Goal: Task Accomplishment & Management: Manage account settings

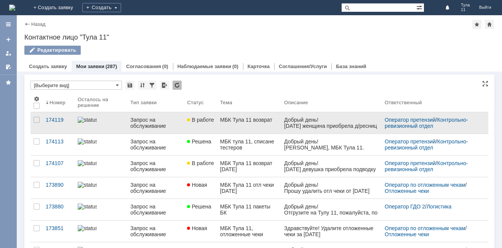
click at [241, 121] on div "МБК Тула 11 возврат" at bounding box center [249, 120] width 58 height 6
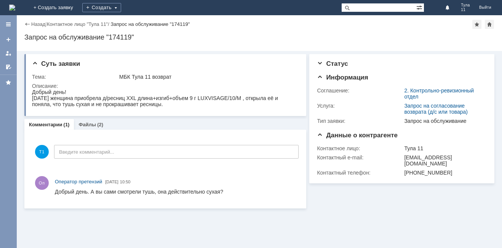
click at [15, 5] on img at bounding box center [12, 8] width 6 height 6
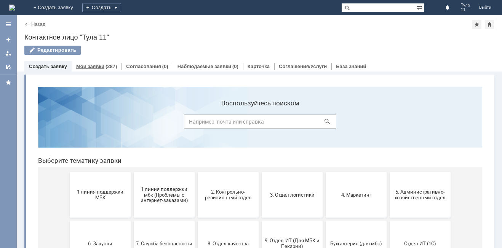
click at [97, 65] on link "Мои заявки" at bounding box center [90, 67] width 28 height 6
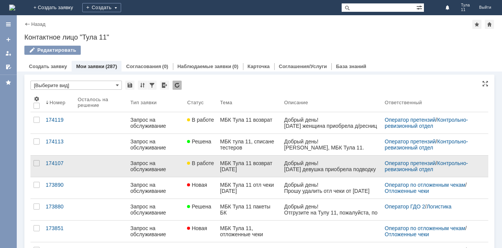
click at [249, 167] on div "МБК Тула 11 возврат [DATE]" at bounding box center [249, 166] width 58 height 12
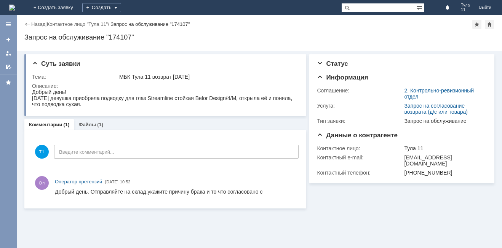
click at [15, 6] on img at bounding box center [12, 8] width 6 height 6
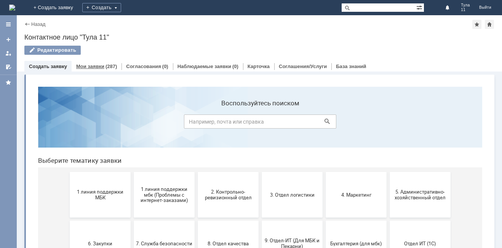
click at [103, 63] on div "Мои заявки (287)" at bounding box center [97, 66] width 50 height 11
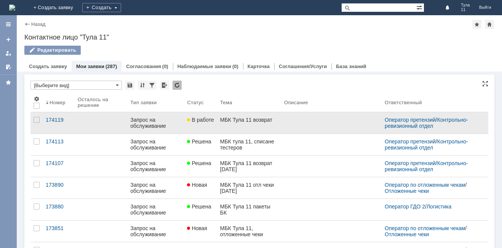
click at [247, 126] on link "МБК Тула 11 возврат" at bounding box center [249, 122] width 64 height 21
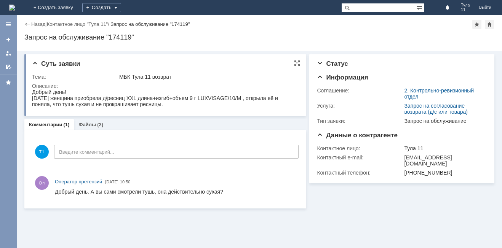
click at [125, 113] on div "Суть заявки Тема: МБК Тула 11 возврат Описание:" at bounding box center [165, 85] width 282 height 62
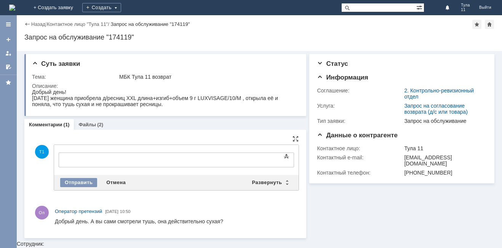
click at [111, 216] on div "Оп Оператор претензий 25.09.2025 10:50" at bounding box center [165, 216] width 266 height 26
click at [94, 161] on div at bounding box center [121, 159] width 108 height 6
click at [78, 179] on div "Отправить" at bounding box center [78, 182] width 37 height 9
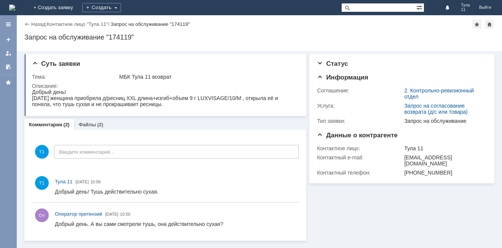
click at [15, 0] on div "На домашнюю" at bounding box center [12, 7] width 6 height 15
click at [15, 8] on img at bounding box center [12, 8] width 6 height 6
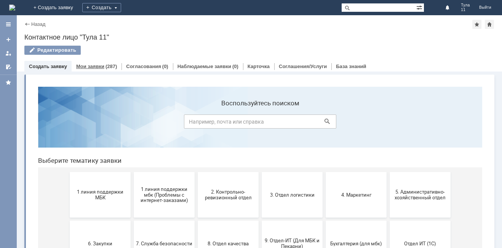
click at [76, 67] on link "Мои заявки" at bounding box center [90, 67] width 28 height 6
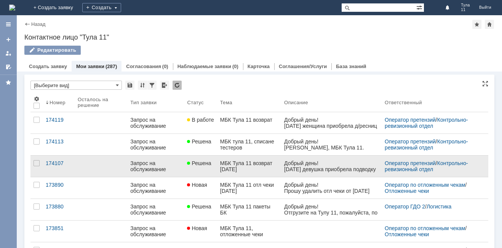
click at [228, 167] on div "МБК Тула 11 возврат [DATE]" at bounding box center [249, 166] width 58 height 12
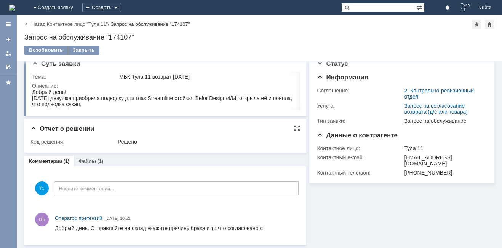
scroll to position [2, 0]
click at [203, 161] on div "Комментарии (1) Файлы (1)" at bounding box center [165, 161] width 282 height 11
click at [176, 158] on div "Комментарии (1) Файлы (1)" at bounding box center [165, 161] width 282 height 11
click at [15, 11] on img at bounding box center [12, 8] width 6 height 6
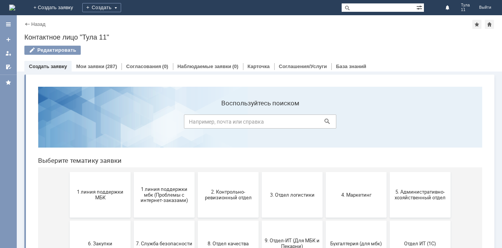
click at [96, 59] on div "Редактировать" at bounding box center [259, 54] width 470 height 16
click at [94, 64] on link "Мои заявки" at bounding box center [90, 67] width 28 height 6
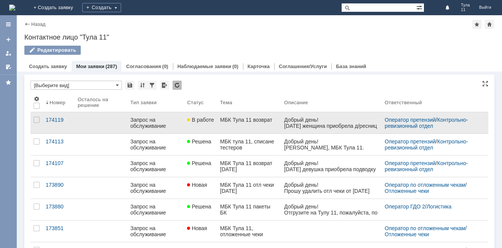
click at [268, 123] on link "МБК Тула 11 возврат" at bounding box center [249, 122] width 64 height 21
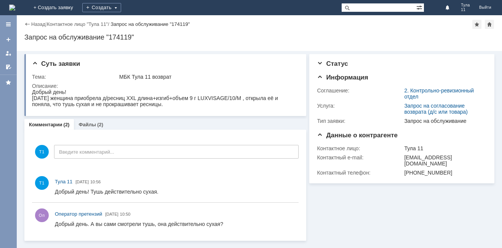
click at [15, 14] on div "На домашнюю" at bounding box center [12, 7] width 6 height 15
click at [15, 9] on img at bounding box center [12, 8] width 6 height 6
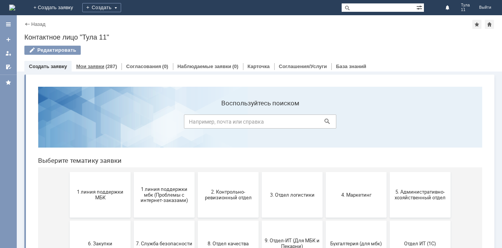
click at [96, 72] on div "Мои заявки (287)" at bounding box center [97, 66] width 50 height 11
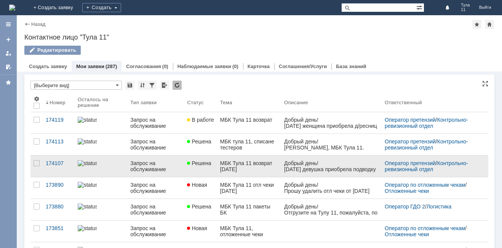
click at [258, 167] on div "МБК Тула 11 возврат [DATE]" at bounding box center [249, 166] width 58 height 12
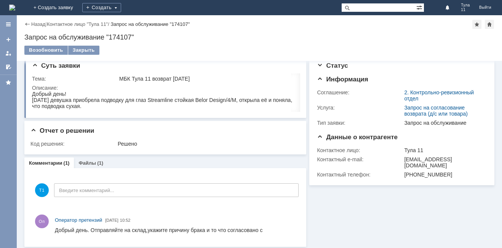
scroll to position [10, 0]
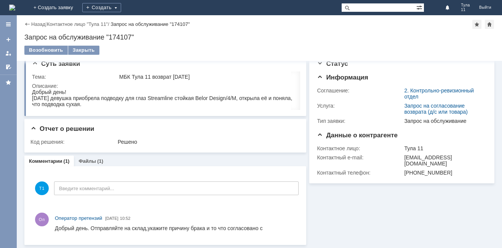
click at [15, 5] on img at bounding box center [12, 8] width 6 height 6
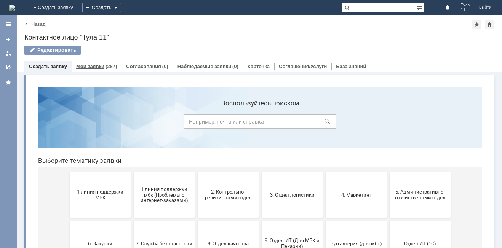
click at [110, 67] on div "(287)" at bounding box center [110, 67] width 11 height 6
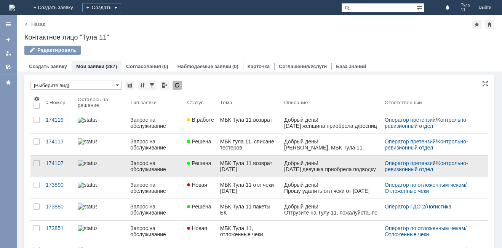
click at [248, 163] on div "МБК Тула 11 возврат [DATE]" at bounding box center [249, 166] width 58 height 12
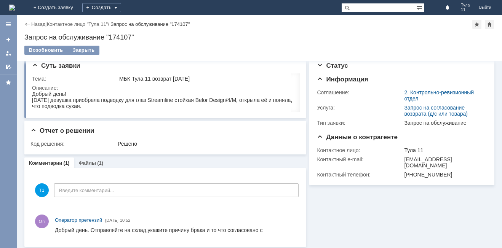
scroll to position [10, 0]
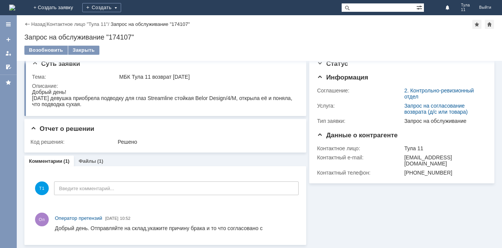
click at [29, 26] on div "Назад" at bounding box center [34, 24] width 21 height 6
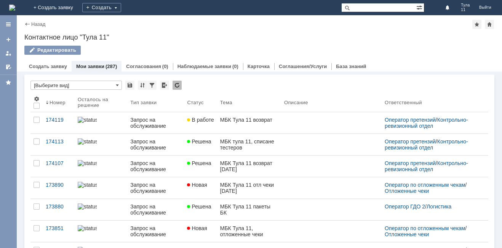
click at [15, 5] on img at bounding box center [12, 8] width 6 height 6
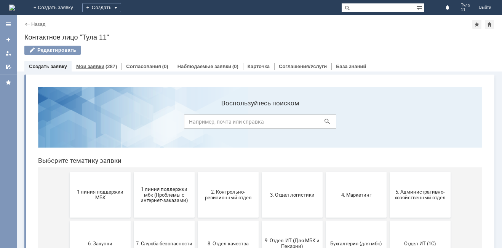
click at [88, 65] on link "Мои заявки" at bounding box center [90, 67] width 28 height 6
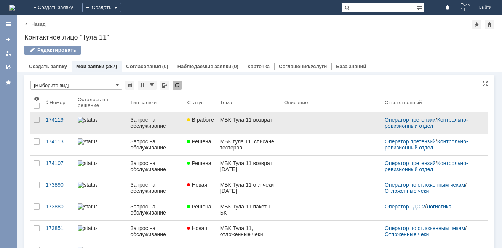
click at [291, 127] on link at bounding box center [331, 122] width 100 height 21
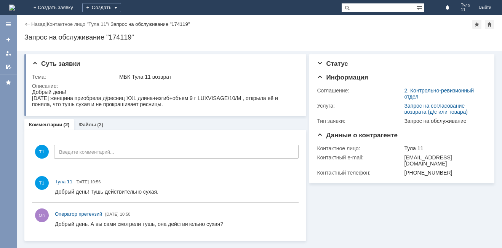
click at [15, 10] on img at bounding box center [12, 8] width 6 height 6
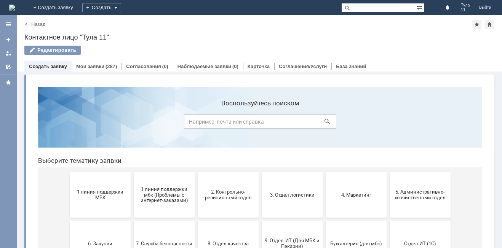
click at [99, 75] on div "Витрина услуг" at bounding box center [259, 228] width 470 height 307
click at [99, 65] on link "Мои заявки" at bounding box center [90, 67] width 28 height 6
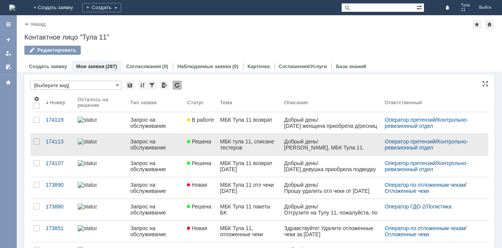
click at [264, 147] on div "МБК тула 11, списане тестеров" at bounding box center [249, 145] width 58 height 12
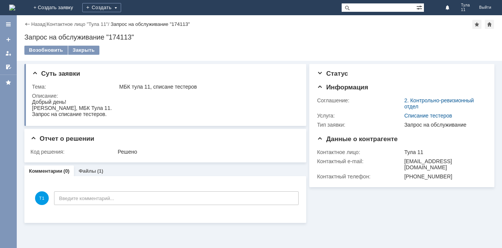
click at [15, 6] on img at bounding box center [12, 8] width 6 height 6
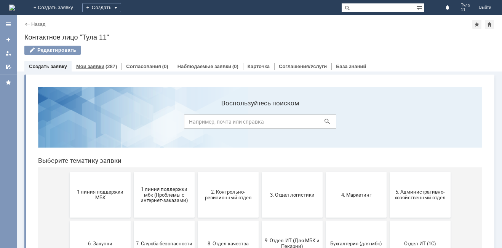
click at [102, 63] on div "Мои заявки (287)" at bounding box center [97, 66] width 50 height 11
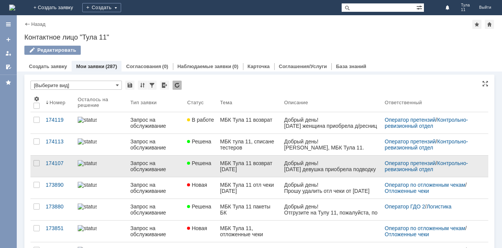
click at [265, 163] on div "МБК Тула 11 возврат [DATE]" at bounding box center [249, 166] width 58 height 12
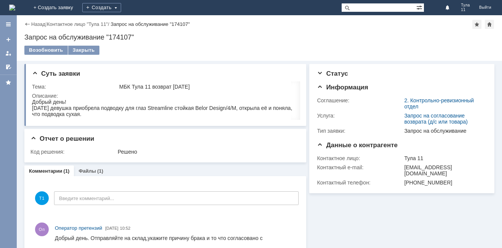
click at [15, 5] on img at bounding box center [12, 8] width 6 height 6
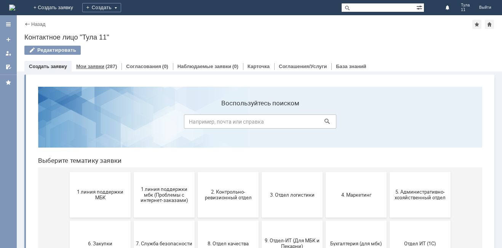
click at [99, 69] on div "Мои заявки (287)" at bounding box center [97, 66] width 50 height 11
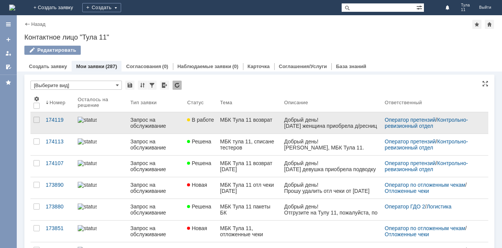
click at [249, 122] on div "МБК Тула 11 возврат" at bounding box center [249, 120] width 58 height 6
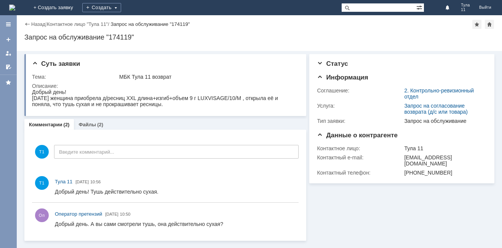
click at [15, 5] on img at bounding box center [12, 8] width 6 height 6
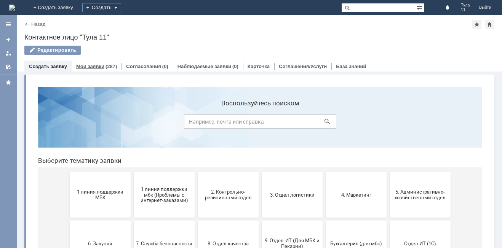
click at [96, 64] on link "Мои заявки" at bounding box center [90, 67] width 28 height 6
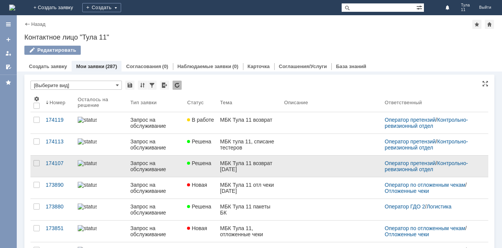
click at [217, 169] on link "МБК Тула 11 возврат [DATE]" at bounding box center [249, 166] width 64 height 21
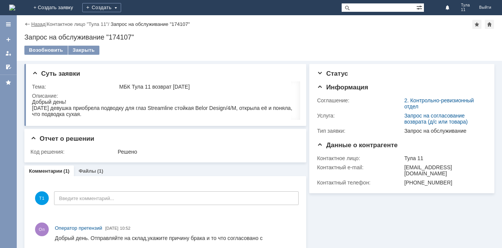
click at [36, 23] on link "Назад" at bounding box center [38, 24] width 14 height 6
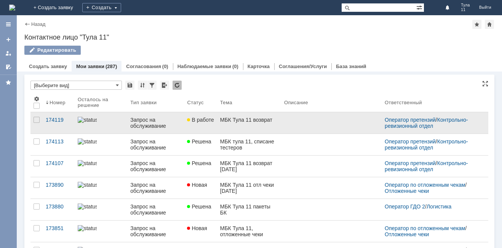
click at [217, 125] on link "МБК Тула 11 возврат" at bounding box center [249, 122] width 64 height 21
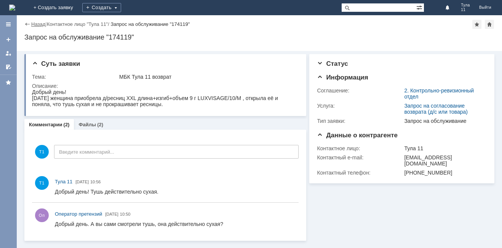
click at [45, 25] on link "Назад" at bounding box center [38, 24] width 14 height 6
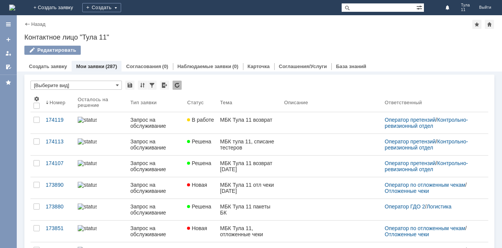
click at [15, 5] on img at bounding box center [12, 8] width 6 height 6
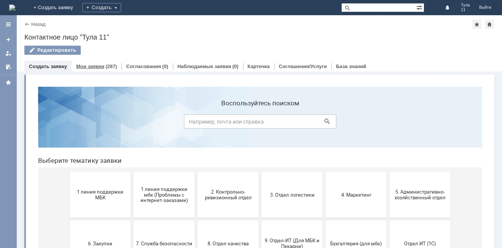
click at [93, 70] on div "Мои заявки (287)" at bounding box center [97, 66] width 50 height 11
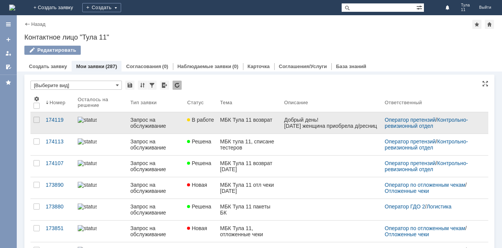
click at [290, 131] on link at bounding box center [331, 122] width 100 height 21
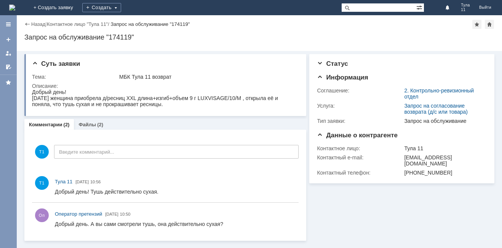
click at [15, 11] on img at bounding box center [12, 8] width 6 height 6
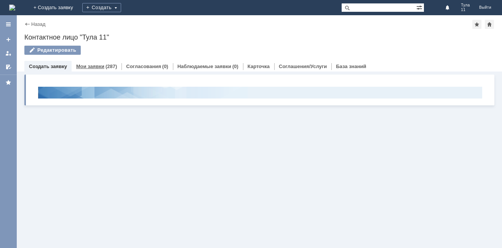
click at [96, 63] on div "Мои заявки (287)" at bounding box center [97, 66] width 50 height 11
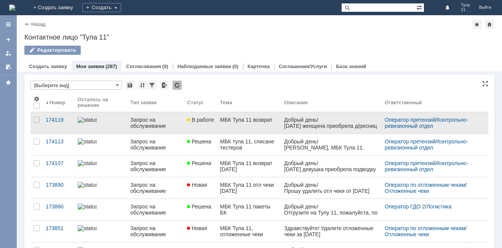
click at [279, 126] on link "МБК Тула 11 возврат" at bounding box center [249, 122] width 64 height 21
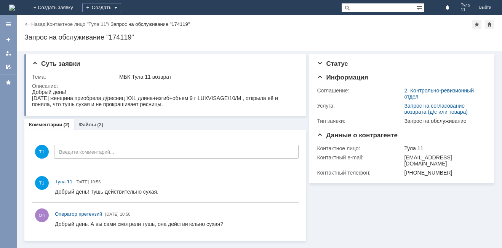
click at [15, 6] on img at bounding box center [12, 8] width 6 height 6
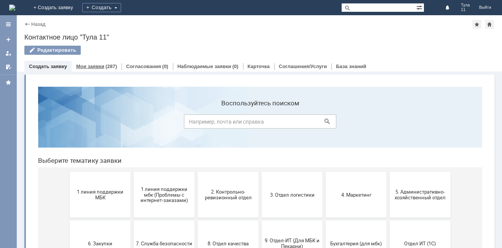
click at [97, 66] on link "Мои заявки" at bounding box center [90, 67] width 28 height 6
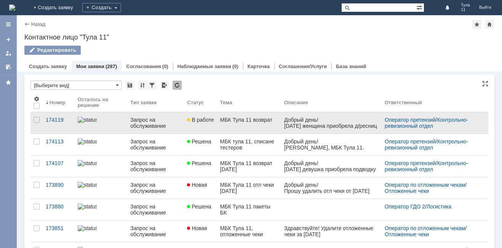
click at [251, 121] on div "МБК Тула 11 возврат" at bounding box center [249, 120] width 58 height 6
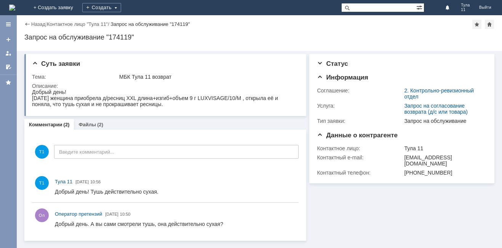
click at [15, 5] on img at bounding box center [12, 8] width 6 height 6
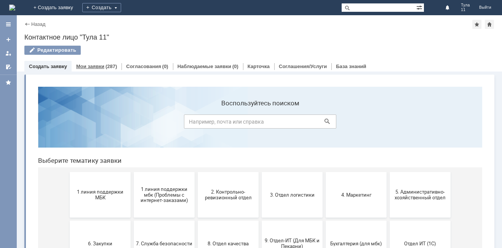
click at [102, 69] on div "Мои заявки (287)" at bounding box center [96, 66] width 41 height 5
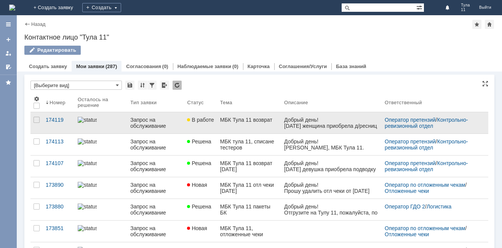
click at [270, 121] on div "МБК Тула 11 возврат" at bounding box center [249, 120] width 58 height 6
